Goal: Task Accomplishment & Management: Manage account settings

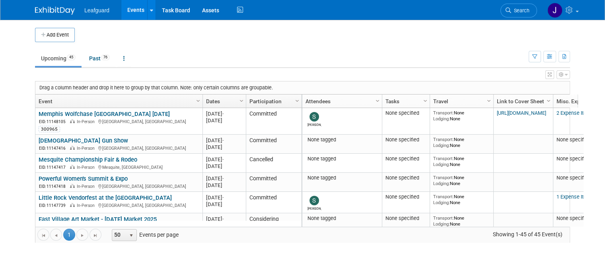
click at [563, 75] on icon "button" at bounding box center [561, 74] width 5 height 5
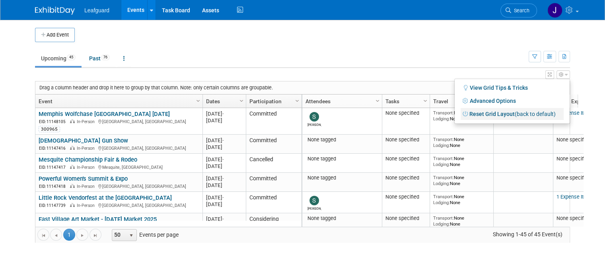
click at [504, 113] on link "Reset Grid Layout (back to default)" at bounding box center [511, 114] width 103 height 12
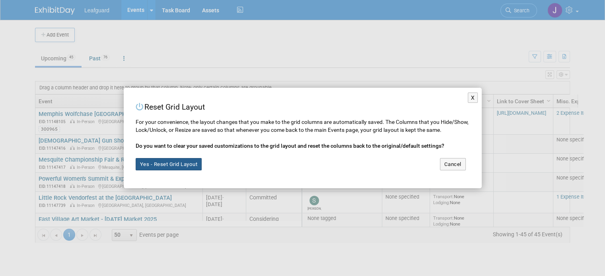
click at [154, 165] on button "Yes - Reset Grid Layout" at bounding box center [169, 164] width 66 height 13
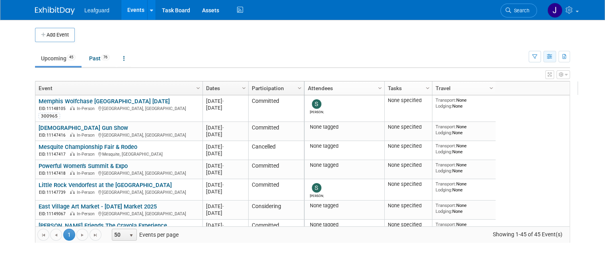
click at [553, 57] on icon "button" at bounding box center [550, 56] width 6 height 5
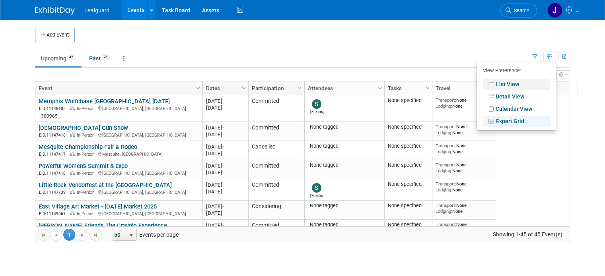
click at [519, 85] on link "List View" at bounding box center [516, 84] width 67 height 11
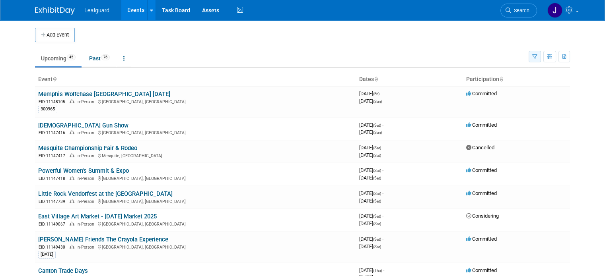
click at [537, 55] on icon "button" at bounding box center [534, 56] width 5 height 5
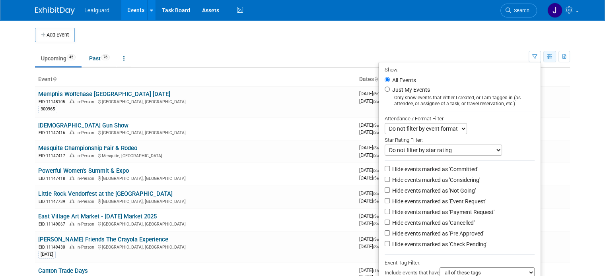
click at [555, 60] on button "button" at bounding box center [549, 57] width 13 height 12
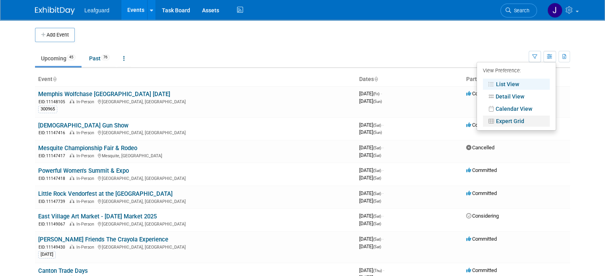
click at [525, 121] on link "Expert Grid" at bounding box center [516, 121] width 67 height 11
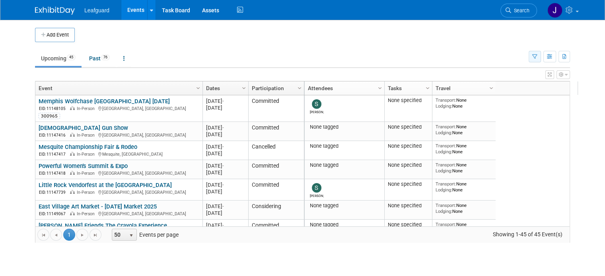
click at [541, 61] on button "button" at bounding box center [534, 57] width 12 height 12
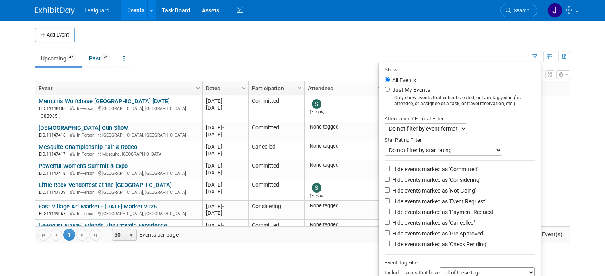
click at [429, 169] on label "Hide events marked as 'Committed'" at bounding box center [433, 169] width 87 height 8
click at [390, 169] on input "Hide events marked as 'Committed'" at bounding box center [387, 168] width 5 height 5
checkbox input "true"
click at [429, 179] on label "Hide events marked as 'Considering'" at bounding box center [434, 180] width 89 height 8
click at [390, 179] on input "Hide events marked as 'Considering'" at bounding box center [387, 179] width 5 height 5
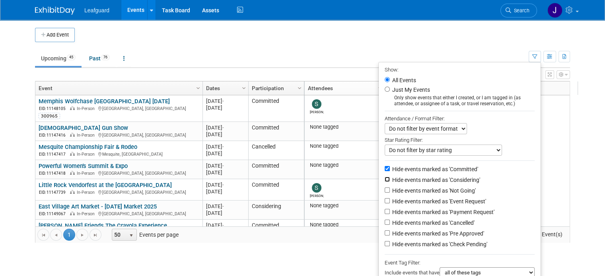
checkbox input "true"
click at [427, 188] on label "Hide events marked as 'Not Going'" at bounding box center [432, 191] width 85 height 8
click at [390, 188] on input "Hide events marked as 'Not Going'" at bounding box center [387, 190] width 5 height 5
checkbox input "true"
click at [419, 202] on label "Hide events marked as 'Event Request'" at bounding box center [437, 202] width 95 height 8
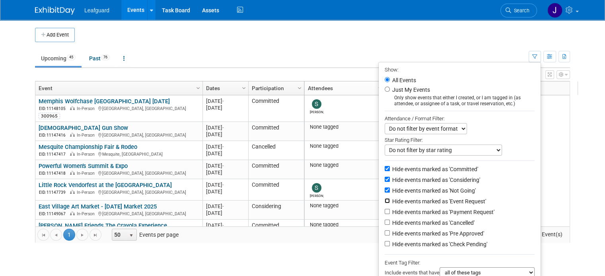
click at [390, 202] on input "Hide events marked as 'Event Request'" at bounding box center [387, 200] width 5 height 5
checkbox input "true"
click at [414, 215] on label "Hide events marked as 'Payment Request'" at bounding box center [442, 212] width 104 height 8
click at [390, 214] on input "Hide events marked as 'Payment Request'" at bounding box center [387, 211] width 5 height 5
checkbox input "true"
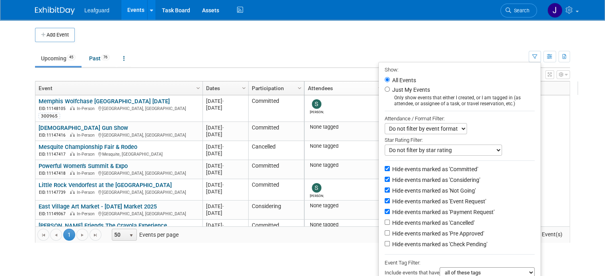
click at [414, 221] on label "Hide events marked as 'Cancelled'" at bounding box center [432, 223] width 84 height 8
click at [390, 221] on input "Hide events marked as 'Cancelled'" at bounding box center [387, 222] width 5 height 5
checkbox input "true"
drag, startPoint x: 413, startPoint y: 210, endPoint x: 412, endPoint y: 205, distance: 5.2
click at [413, 210] on label "Hide events marked as 'Payment Request'" at bounding box center [442, 212] width 104 height 8
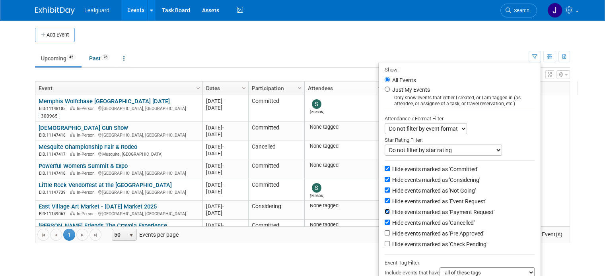
click at [390, 210] on input "Hide events marked as 'Payment Request'" at bounding box center [387, 211] width 5 height 5
checkbox input "false"
click at [412, 199] on label "Hide events marked as 'Event Request'" at bounding box center [437, 202] width 95 height 8
click at [390, 199] on input "Hide events marked as 'Event Request'" at bounding box center [387, 200] width 5 height 5
checkbox input "false"
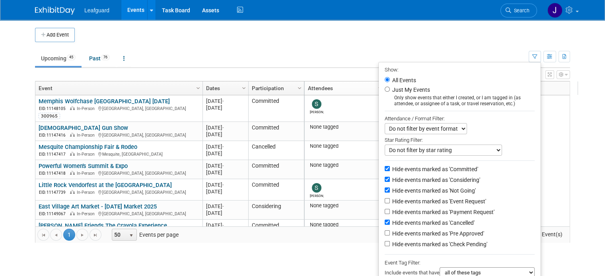
click at [414, 231] on label "Hide events marked as 'Pre Approved'" at bounding box center [436, 234] width 93 height 8
click at [390, 231] on input "Hide events marked as 'Pre Approved'" at bounding box center [387, 233] width 5 height 5
checkbox input "true"
click at [418, 243] on label "Hide events marked as 'Check Pending'" at bounding box center [438, 245] width 97 height 8
click at [390, 243] on input "Hide events marked as 'Check Pending'" at bounding box center [387, 243] width 5 height 5
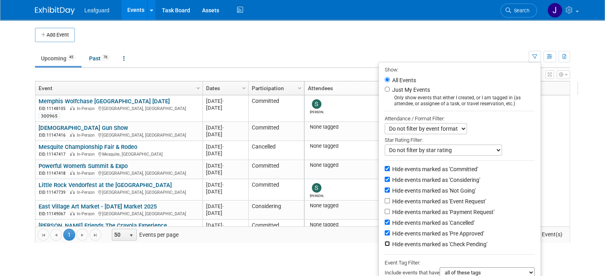
checkbox input "true"
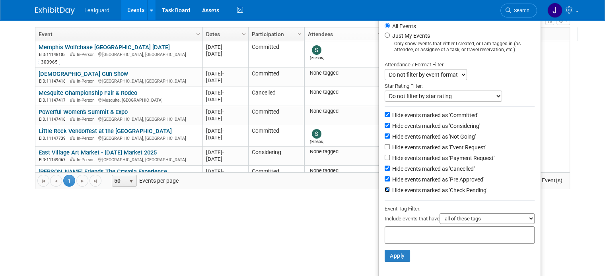
scroll to position [56, 0]
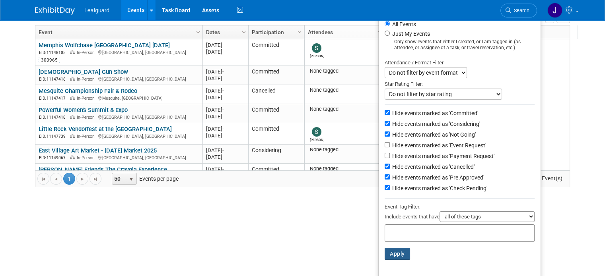
click at [404, 253] on button "Apply" at bounding box center [397, 254] width 25 height 12
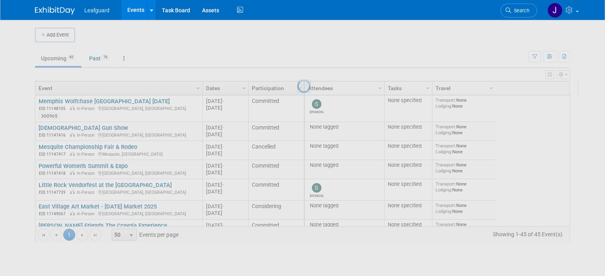
scroll to position [0, 0]
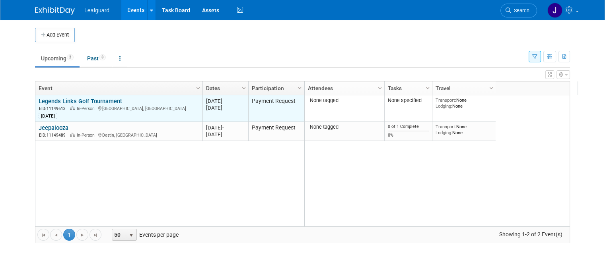
click at [94, 102] on link "Legends Links Golf Tournament" at bounding box center [81, 101] width 84 height 7
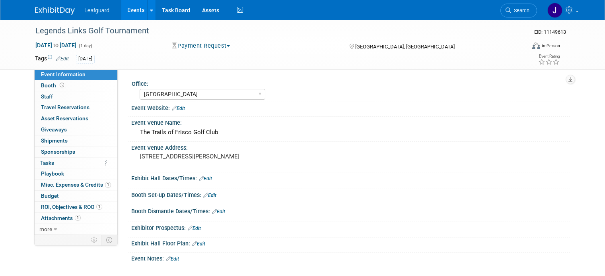
select select "[GEOGRAPHIC_DATA]"
select select "No"
select select "Check"
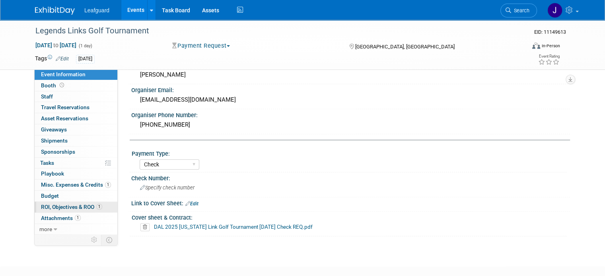
scroll to position [291, 0]
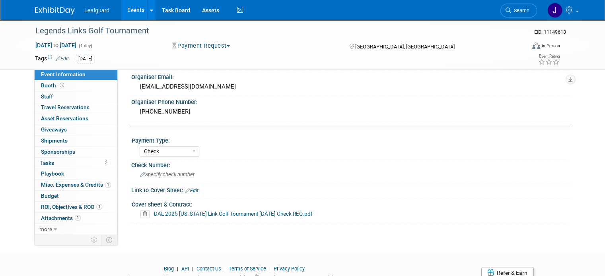
click at [187, 211] on link "DAL 2025 [US_STATE] Link Golf Tournament [DATE] Check REQ.pdf" at bounding box center [233, 214] width 159 height 6
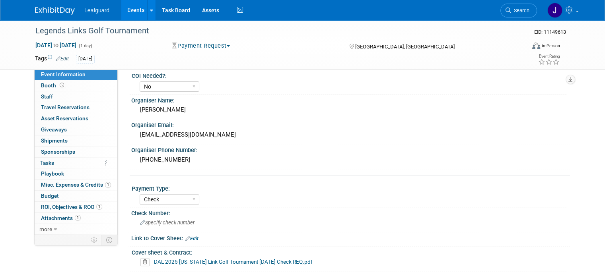
scroll to position [320, 0]
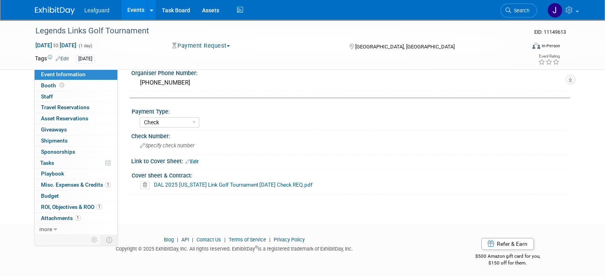
click at [190, 159] on link "Edit" at bounding box center [191, 162] width 13 height 6
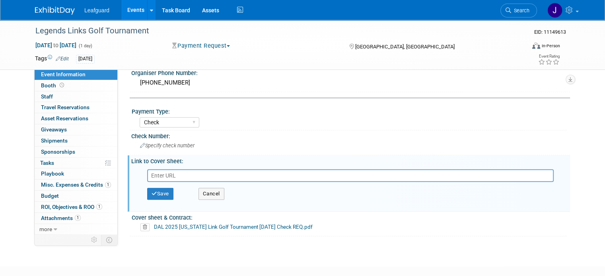
click at [222, 177] on input "text" at bounding box center [350, 175] width 406 height 13
click at [207, 171] on input "text" at bounding box center [350, 175] width 406 height 13
type input "https://www.exhibitday.com/Workspace/GetAttachment/10051881?a=10303005&v=175561…"
click at [151, 189] on button "Save" at bounding box center [160, 194] width 26 height 12
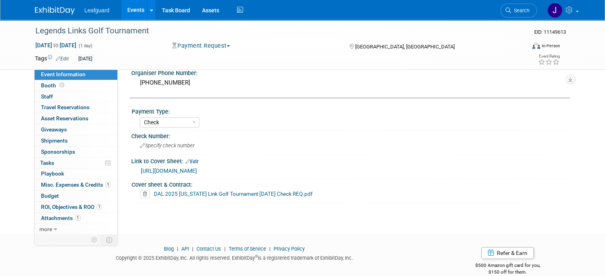
click at [44, 7] on img at bounding box center [55, 11] width 40 height 8
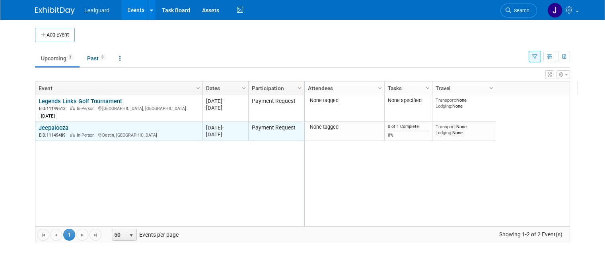
click at [51, 127] on link "Jeepalooza" at bounding box center [54, 127] width 30 height 7
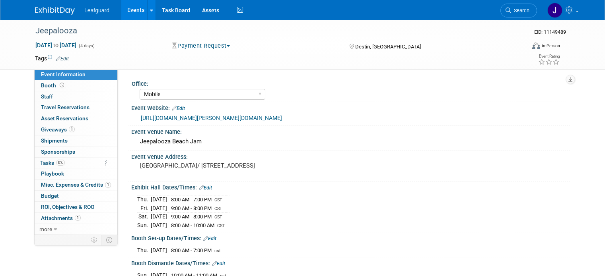
select select "Mobile"
select select "Yes"
select select "Check"
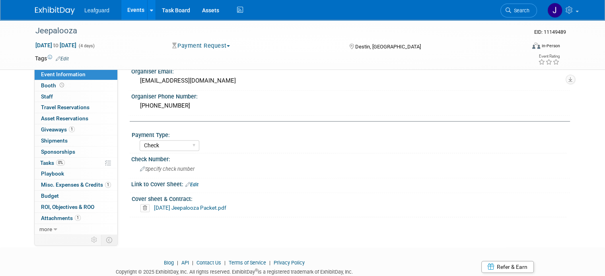
scroll to position [388, 0]
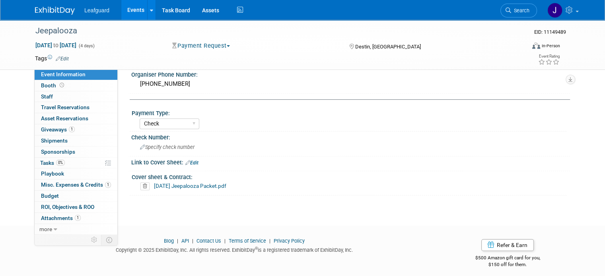
click at [174, 183] on link "10-24-25 Jeepalooza Packet.pdf" at bounding box center [190, 186] width 72 height 6
click at [152, 144] on span "Specify check number" at bounding box center [167, 147] width 54 height 6
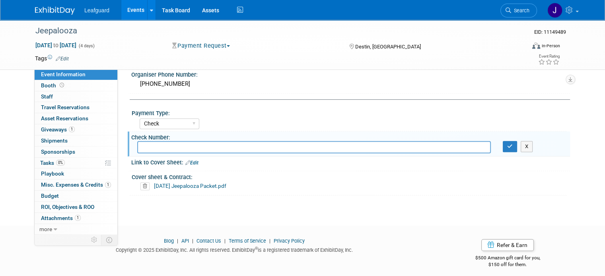
click at [185, 160] on link "Edit" at bounding box center [191, 163] width 13 height 6
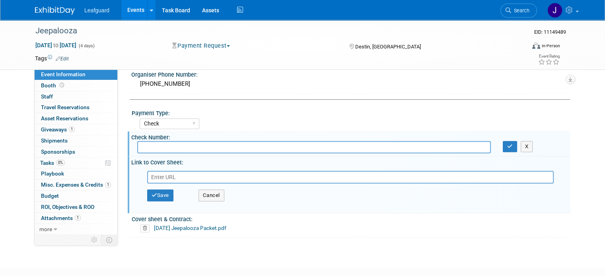
click at [179, 176] on input "text" at bounding box center [350, 177] width 406 height 13
type input "https://www.exhibitday.com/Workspace/GetAttachment/10051881?a=10302879&v=175561…"
click at [154, 190] on button "Save" at bounding box center [160, 196] width 26 height 12
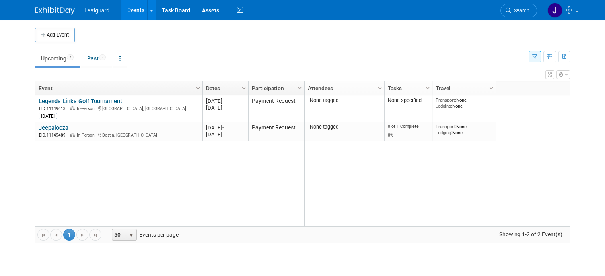
click at [283, 87] on link "Participation" at bounding box center [275, 89] width 47 height 14
click at [296, 87] on span "Column Settings" at bounding box center [299, 88] width 6 height 6
click at [284, 89] on span at bounding box center [287, 88] width 6 height 6
click at [537, 58] on icon "button" at bounding box center [534, 56] width 5 height 5
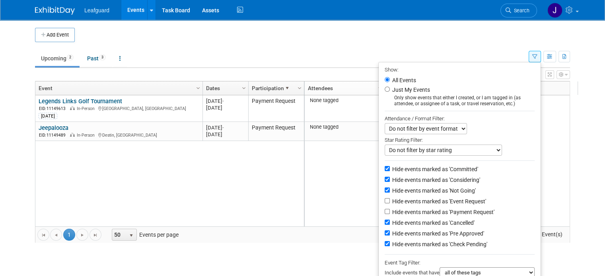
click at [458, 244] on label "Hide events marked as 'Check Pending'" at bounding box center [438, 245] width 97 height 8
click at [390, 244] on input "Hide events marked as 'Check Pending'" at bounding box center [387, 243] width 5 height 5
checkbox input "false"
click at [289, 171] on div "Legends Links Golf Tournament Legends Links Golf Tournament EID: 11149613 In-Pe…" at bounding box center [169, 160] width 269 height 131
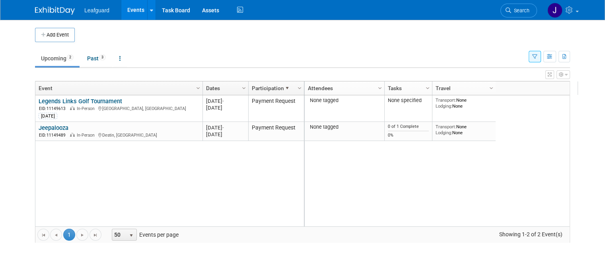
click at [541, 57] on button "button" at bounding box center [534, 57] width 12 height 12
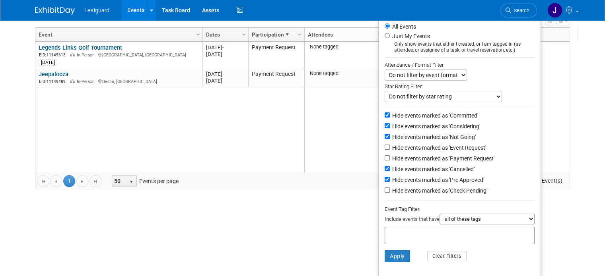
scroll to position [56, 0]
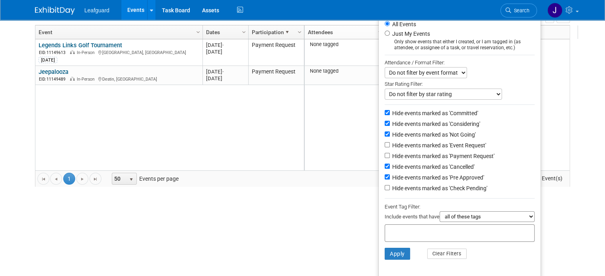
click at [404, 245] on li "Apply Clear Filters" at bounding box center [460, 254] width 162 height 24
click at [404, 251] on button "Apply" at bounding box center [397, 254] width 25 height 12
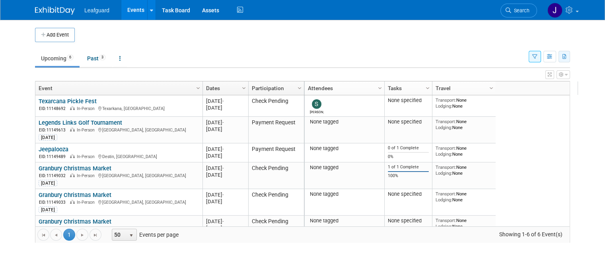
click at [567, 56] on icon "button" at bounding box center [564, 56] width 4 height 5
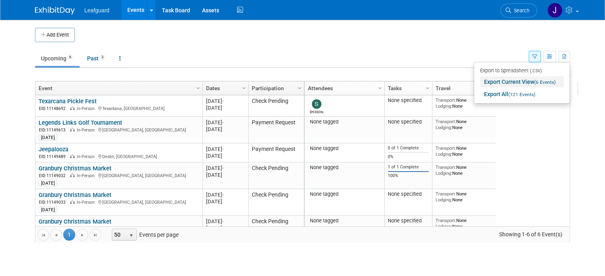
click at [531, 87] on link "Export Current View (6 Events)" at bounding box center [522, 81] width 84 height 11
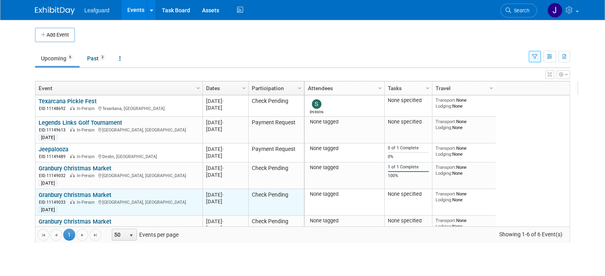
scroll to position [16, 0]
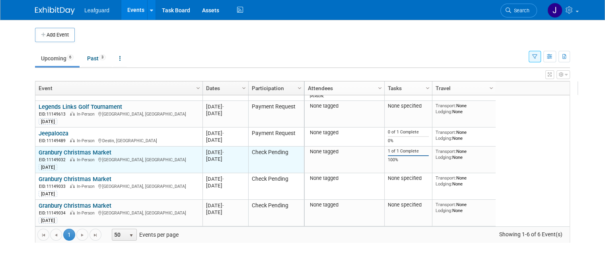
drag, startPoint x: 108, startPoint y: 152, endPoint x: 32, endPoint y: 149, distance: 76.4
click at [39, 149] on div "Granbury Christmas Market EID: 11149032 In-Person Granbury, TX 8.6.25" at bounding box center [119, 160] width 160 height 22
copy link "Granbury Christmas Market"
click at [57, 153] on link "Granbury Christmas Market" at bounding box center [75, 152] width 73 height 7
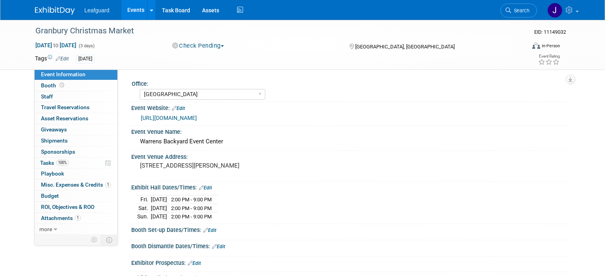
select select "[GEOGRAPHIC_DATA]"
select select "Check"
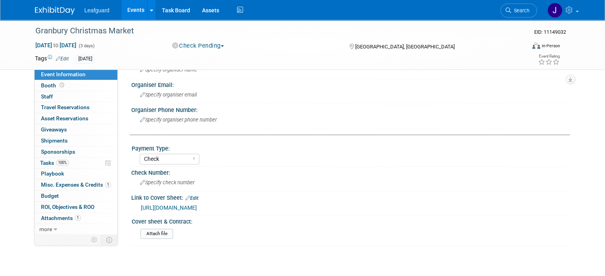
scroll to position [369, 0]
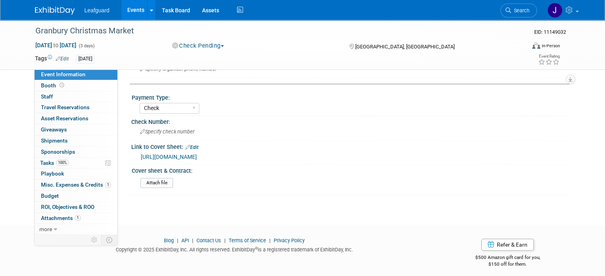
click at [195, 154] on link "[URL][DOMAIN_NAME]" at bounding box center [169, 157] width 56 height 6
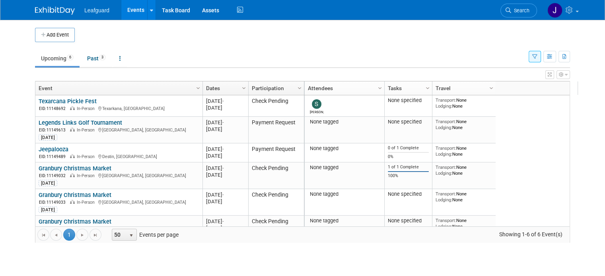
drag, startPoint x: 571, startPoint y: 57, endPoint x: 388, endPoint y: 82, distance: 184.6
click at [401, 80] on div "Add Event New Event Duplicate Event Warning There is another event in your work…" at bounding box center [302, 139] width 547 height 239
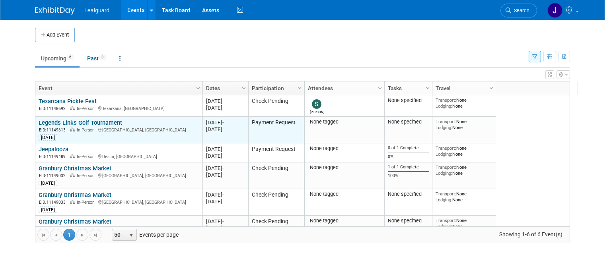
click at [65, 122] on link "Legends Links Golf Tournament" at bounding box center [81, 122] width 84 height 7
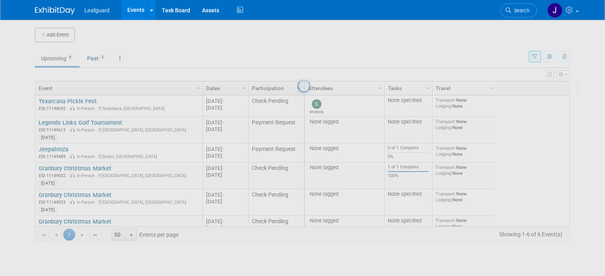
click at [297, 148] on div at bounding box center [302, 138] width 11 height 276
click at [297, 74] on div at bounding box center [302, 138] width 11 height 276
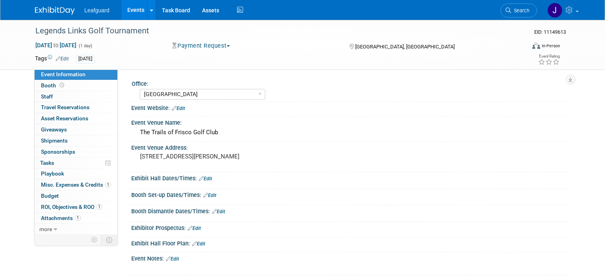
select select "[GEOGRAPHIC_DATA]"
select select "No"
select select "Check"
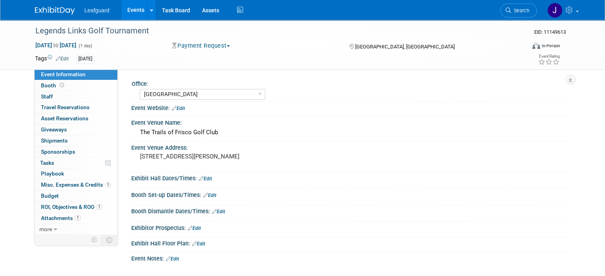
click at [201, 47] on button "Payment Request" at bounding box center [201, 46] width 64 height 8
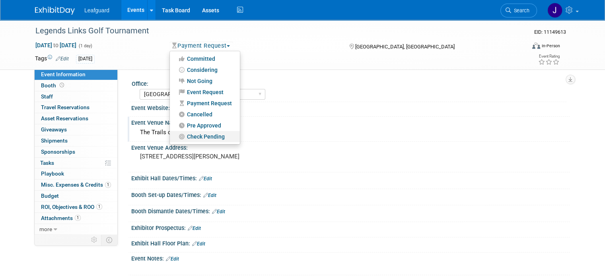
click at [208, 135] on link "Check Pending" at bounding box center [205, 136] width 70 height 11
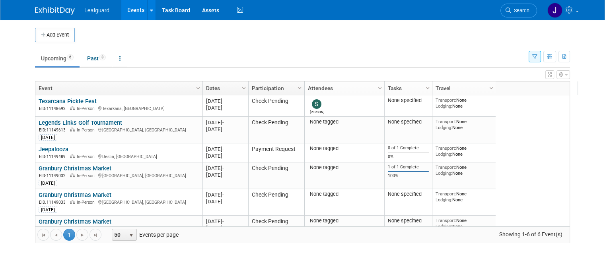
click at [43, 149] on link "Jeepalooza" at bounding box center [54, 149] width 30 height 7
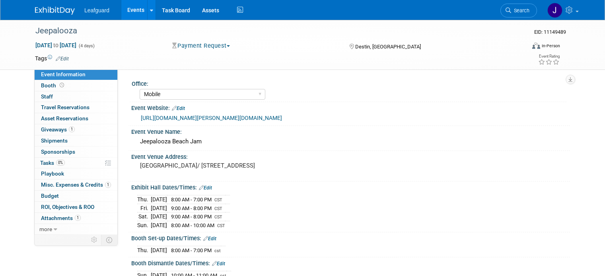
select select "Mobile"
select select "Yes"
select select "Check"
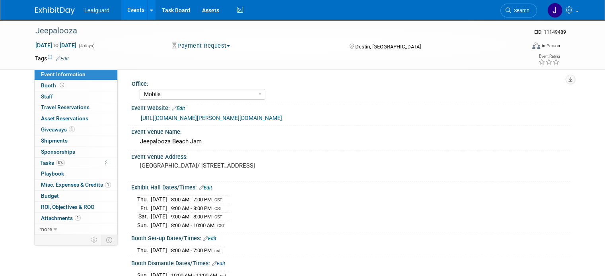
click at [199, 44] on button "Payment Request" at bounding box center [201, 46] width 64 height 8
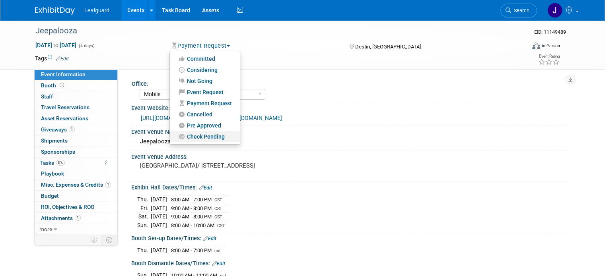
click at [200, 134] on link "Check Pending" at bounding box center [205, 136] width 70 height 11
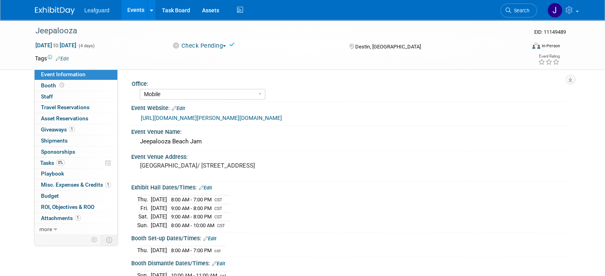
click at [48, 10] on img at bounding box center [55, 11] width 40 height 8
